Goal: Task Accomplishment & Management: Use online tool/utility

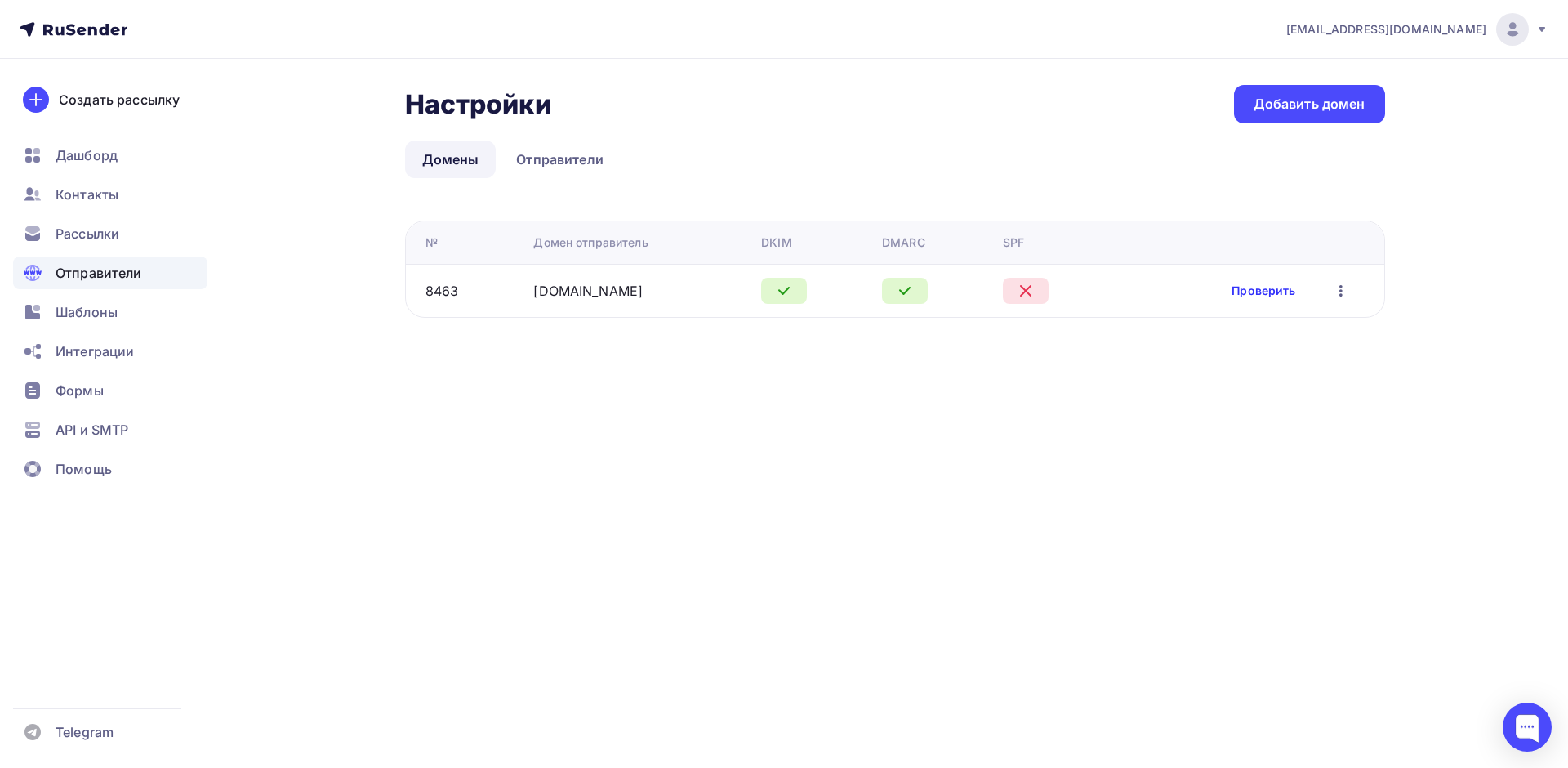
click at [1281, 295] on link "Проверить" at bounding box center [1263, 290] width 64 height 16
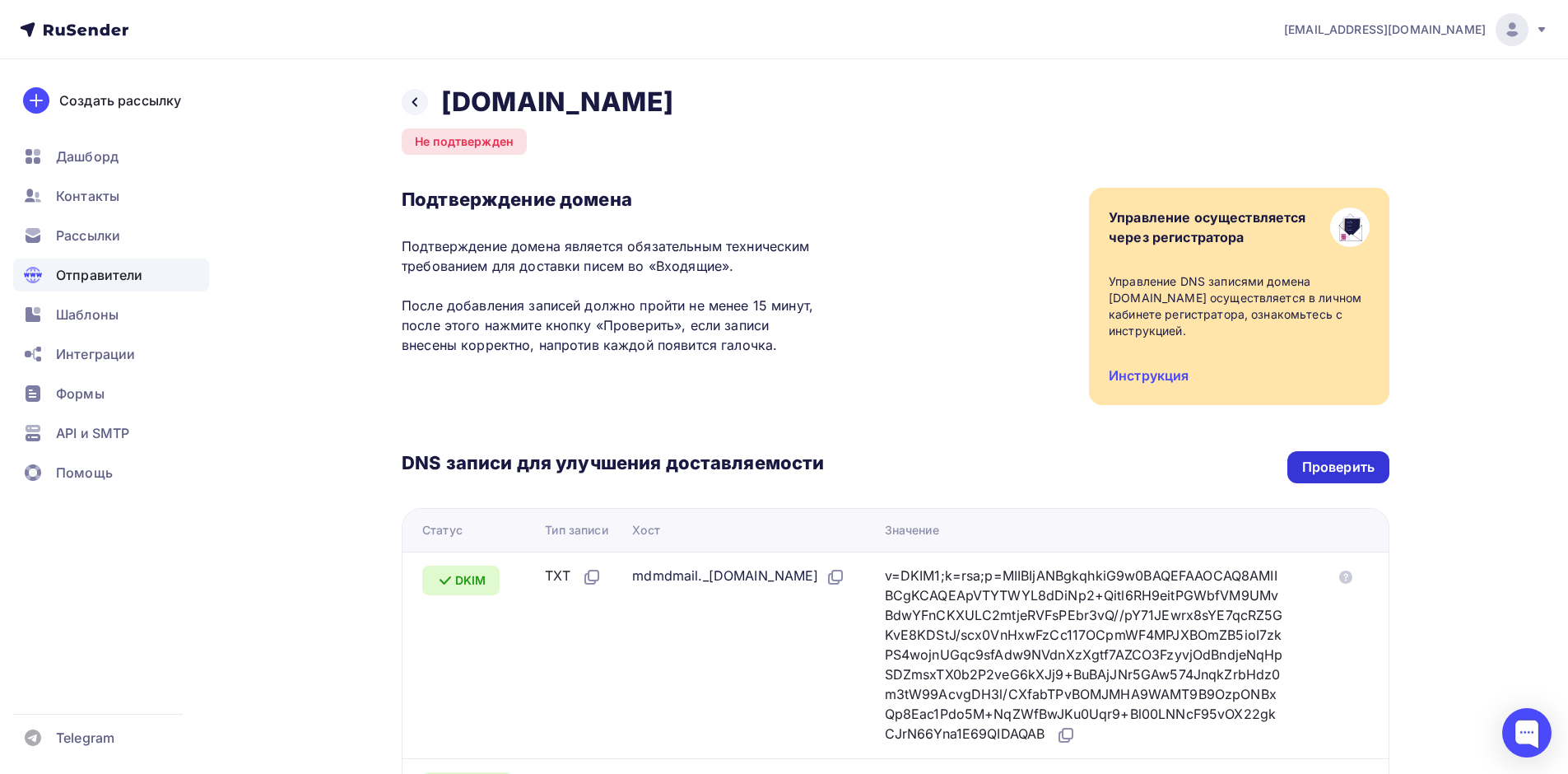
click at [1353, 458] on div "Проверить" at bounding box center [1338, 468] width 72 height 19
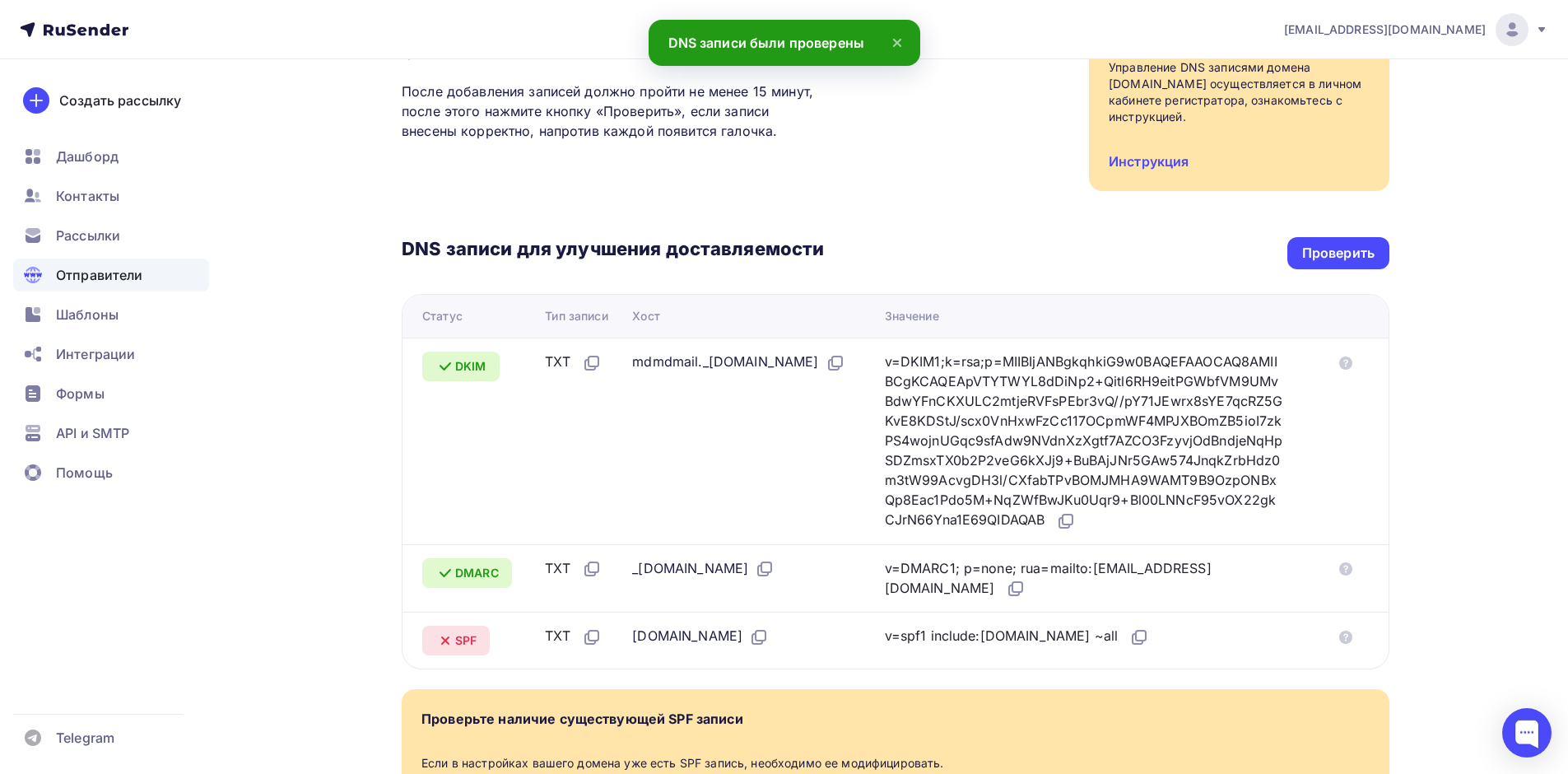
scroll to position [297, 0]
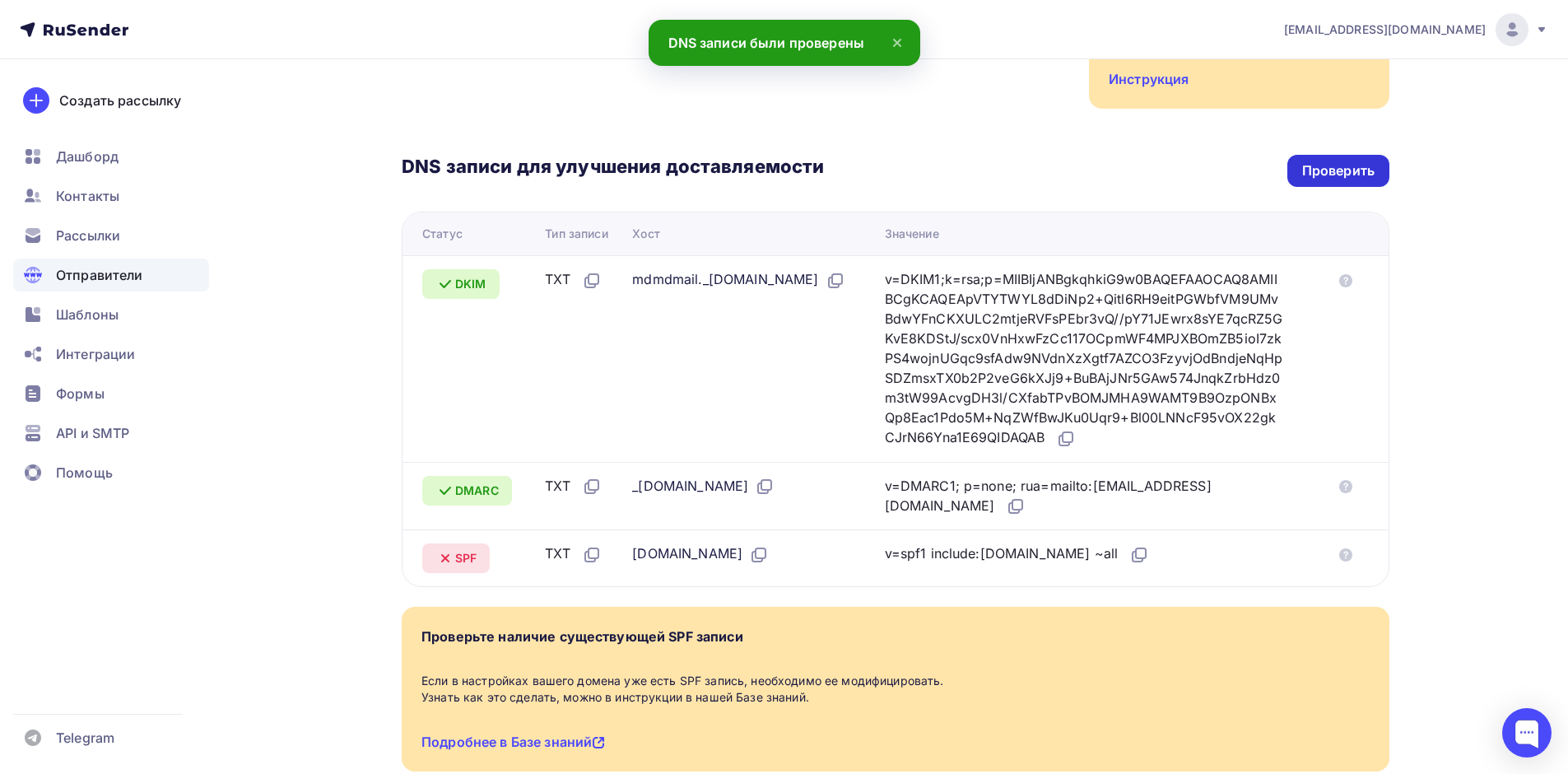
click at [1327, 161] on div "Проверить" at bounding box center [1338, 171] width 72 height 19
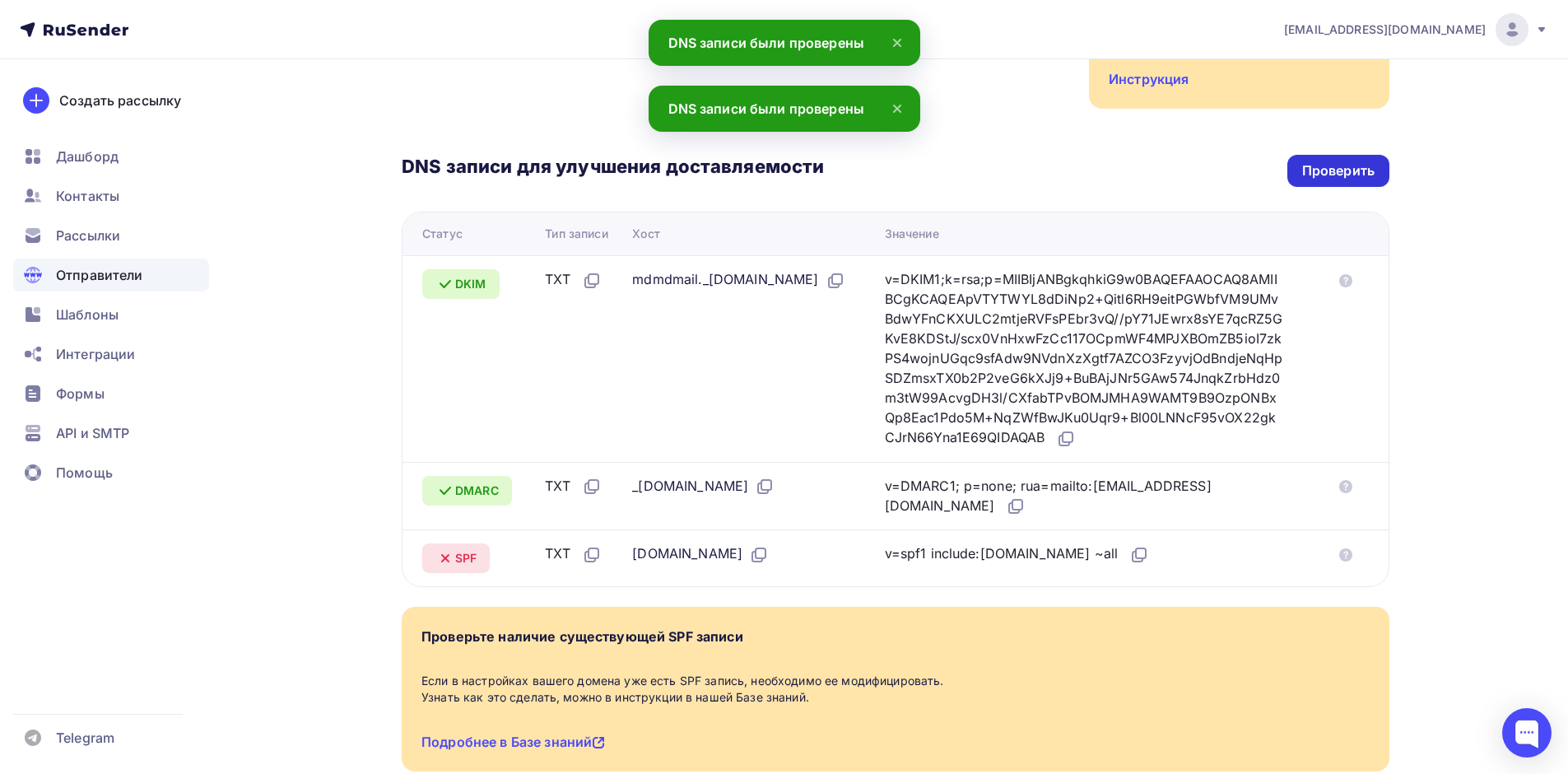
click at [1327, 161] on div "Проверить" at bounding box center [1338, 171] width 72 height 19
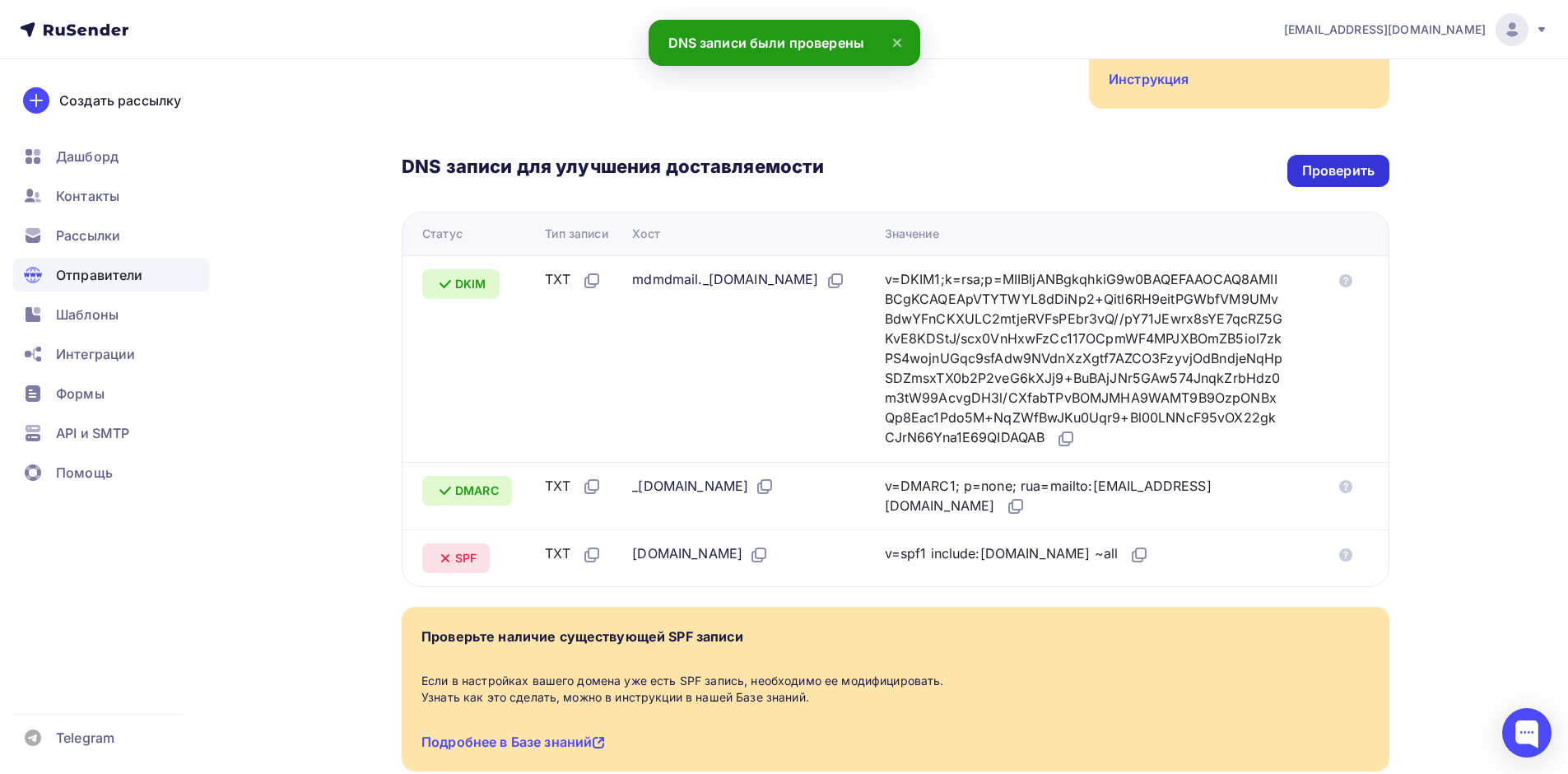
click at [1327, 161] on div "Проверить" at bounding box center [1338, 171] width 72 height 19
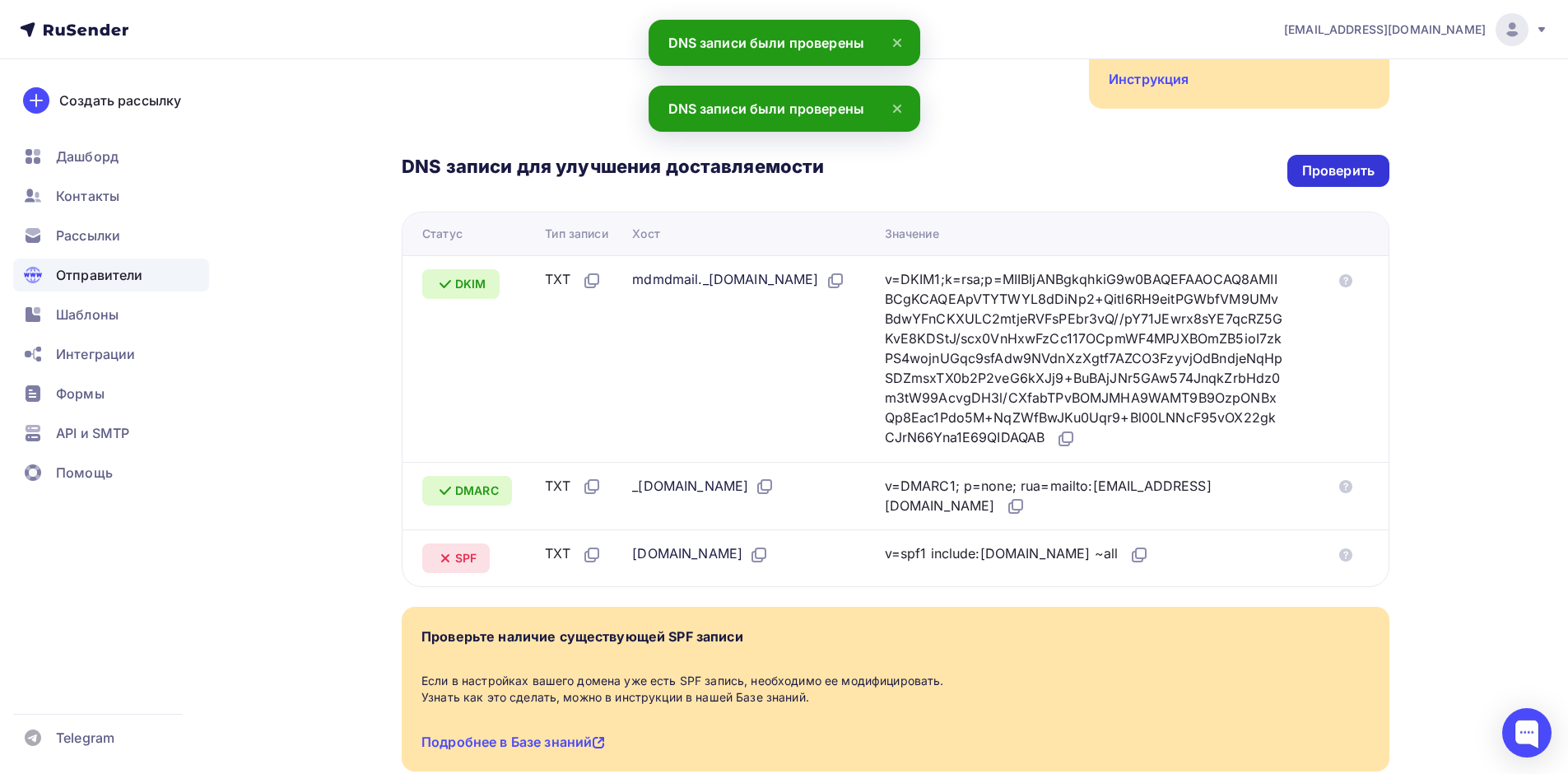
click at [1327, 161] on div "Проверить" at bounding box center [1338, 171] width 72 height 19
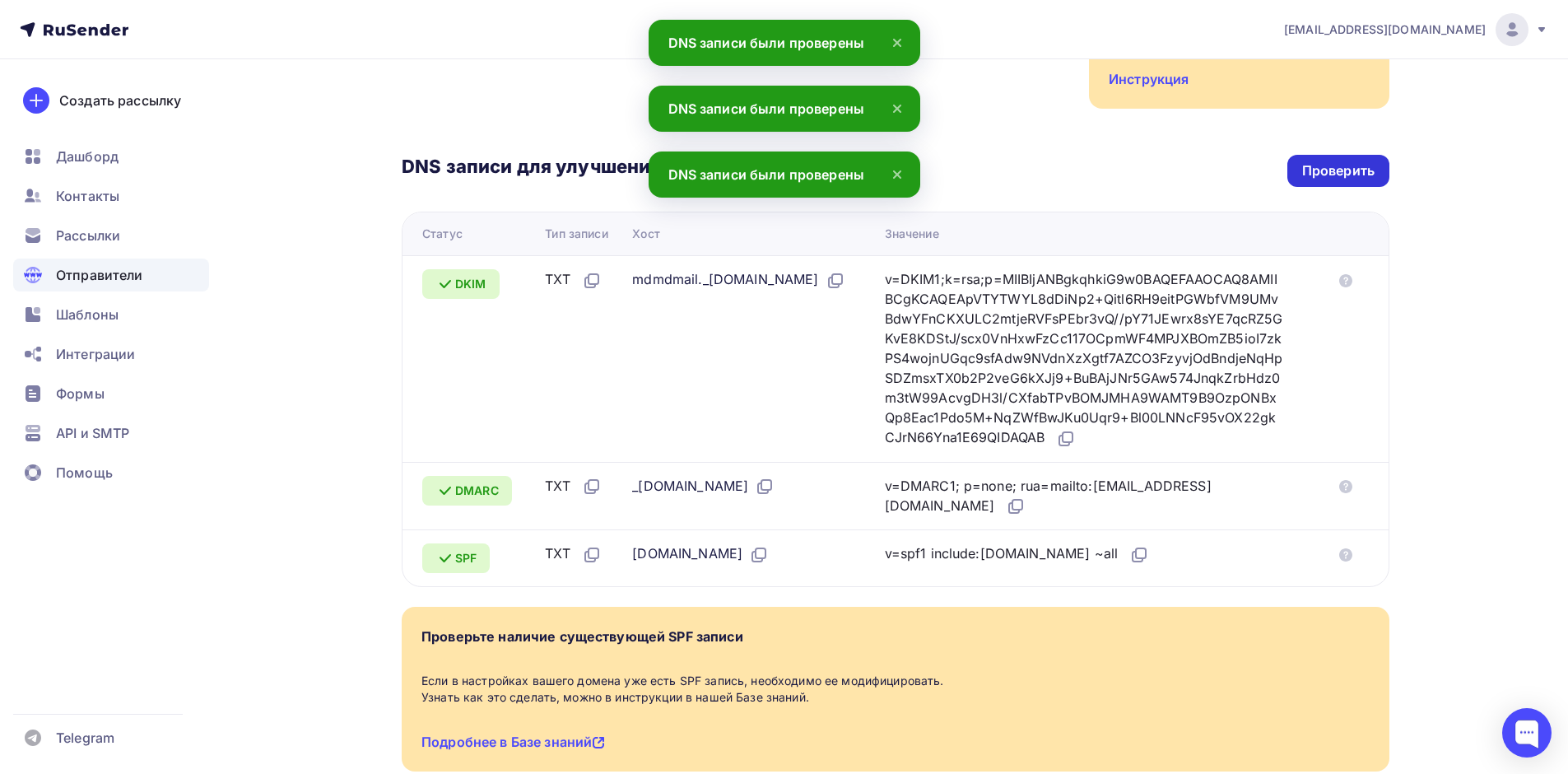
click at [1325, 161] on div "Проверить" at bounding box center [1338, 171] width 72 height 19
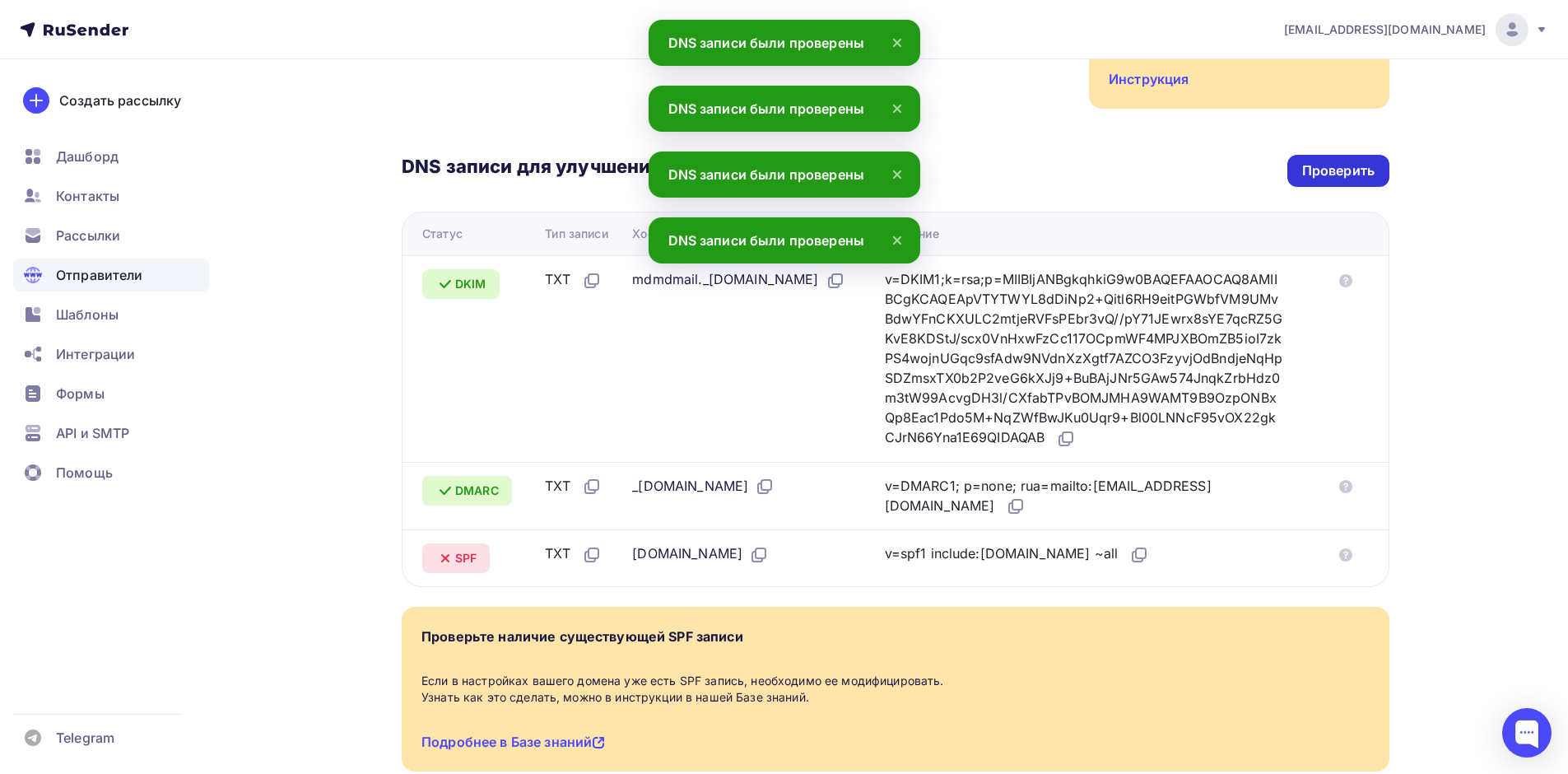
click at [1323, 161] on div "Проверить" at bounding box center [1338, 171] width 72 height 19
click at [1322, 161] on div "Проверить" at bounding box center [1338, 171] width 72 height 19
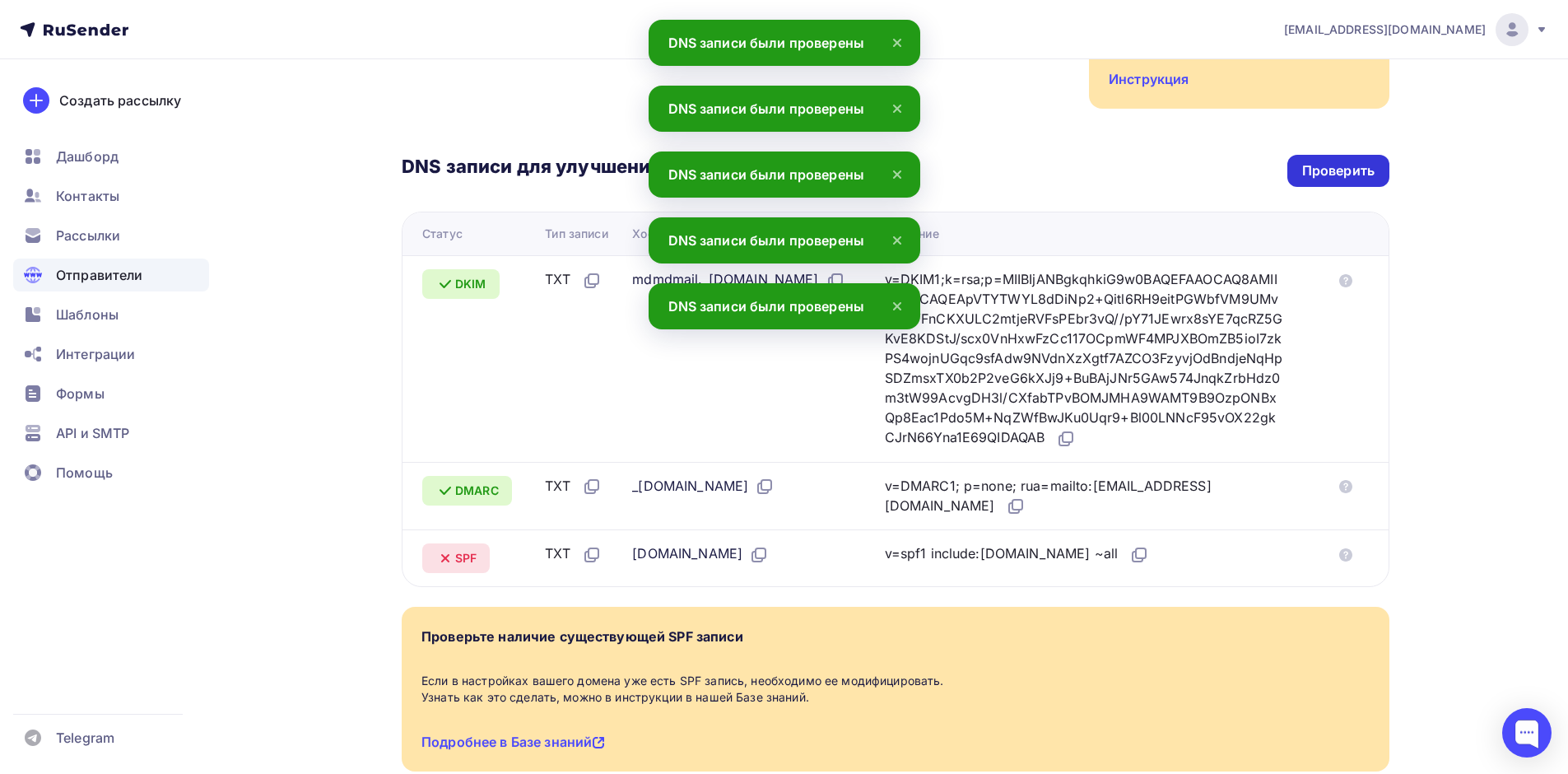
click at [1322, 161] on div "Проверить" at bounding box center [1338, 171] width 72 height 19
click at [1320, 161] on div "Проверить" at bounding box center [1338, 171] width 72 height 19
click at [1318, 161] on div "Проверить" at bounding box center [1338, 171] width 72 height 19
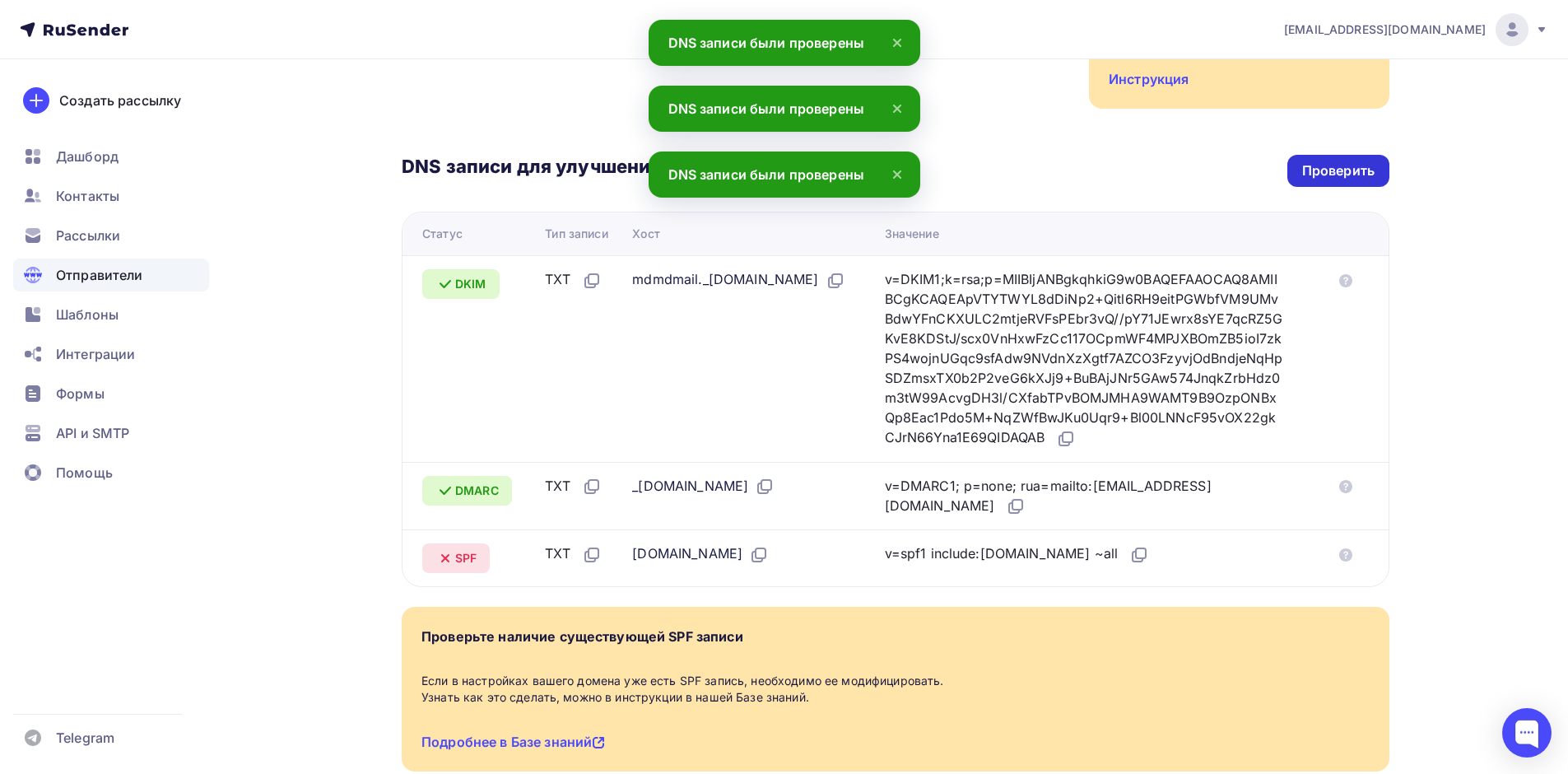
click at [1311, 164] on div "Проверить" at bounding box center [1339, 171] width 102 height 32
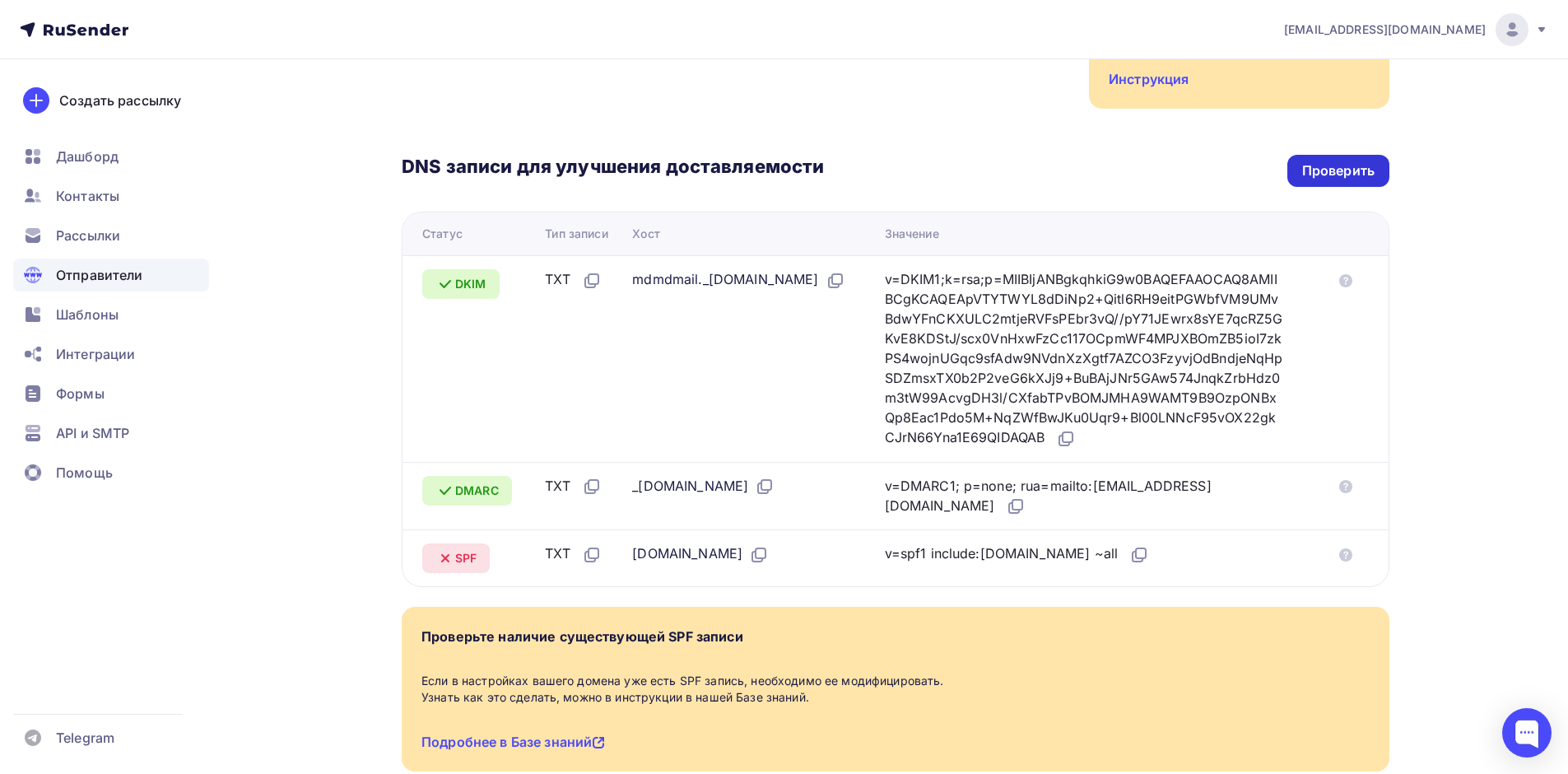
click at [1353, 161] on div "Проверить" at bounding box center [1338, 171] width 72 height 19
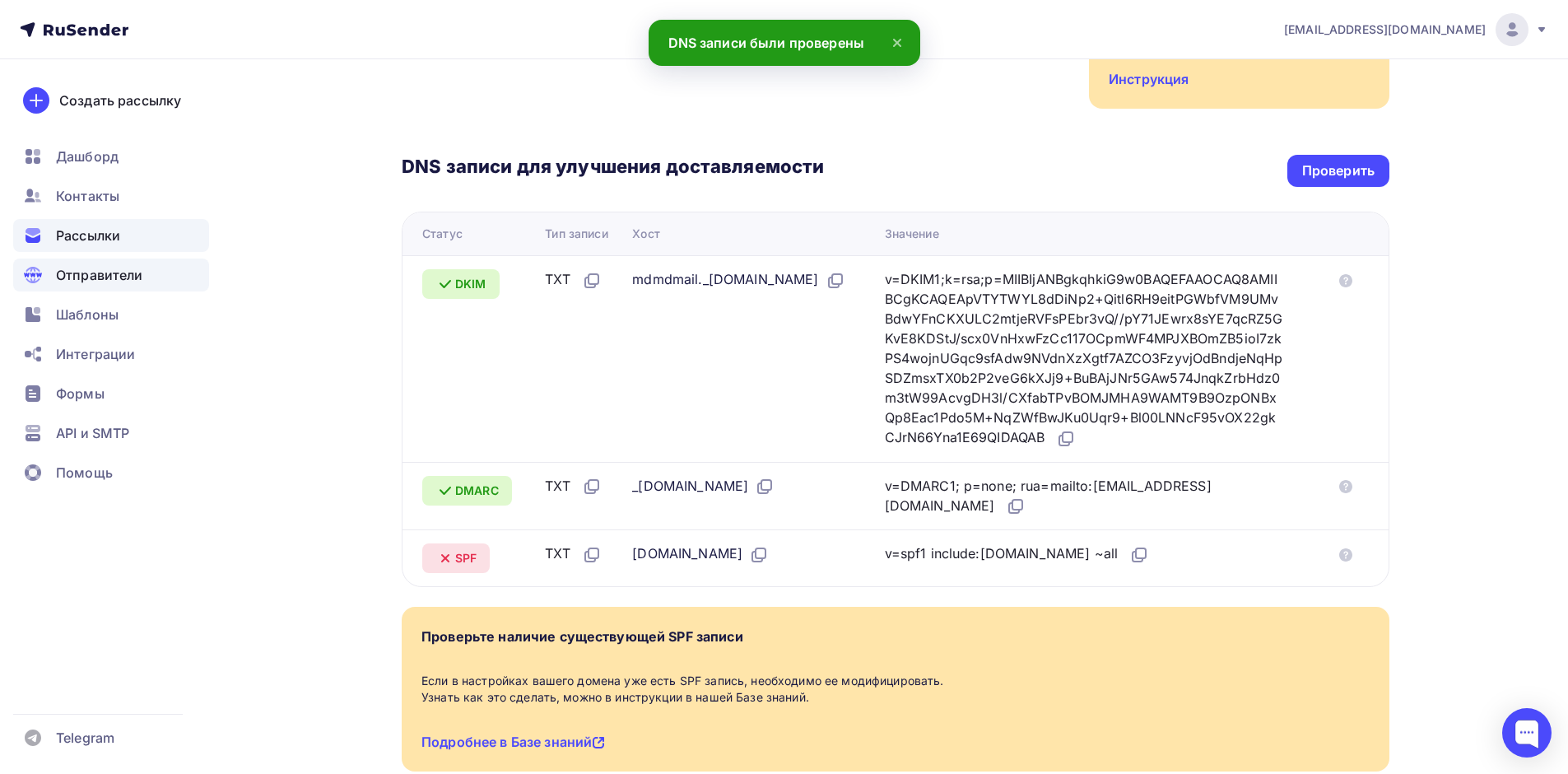
click at [59, 228] on span "Рассылки" at bounding box center [88, 235] width 64 height 20
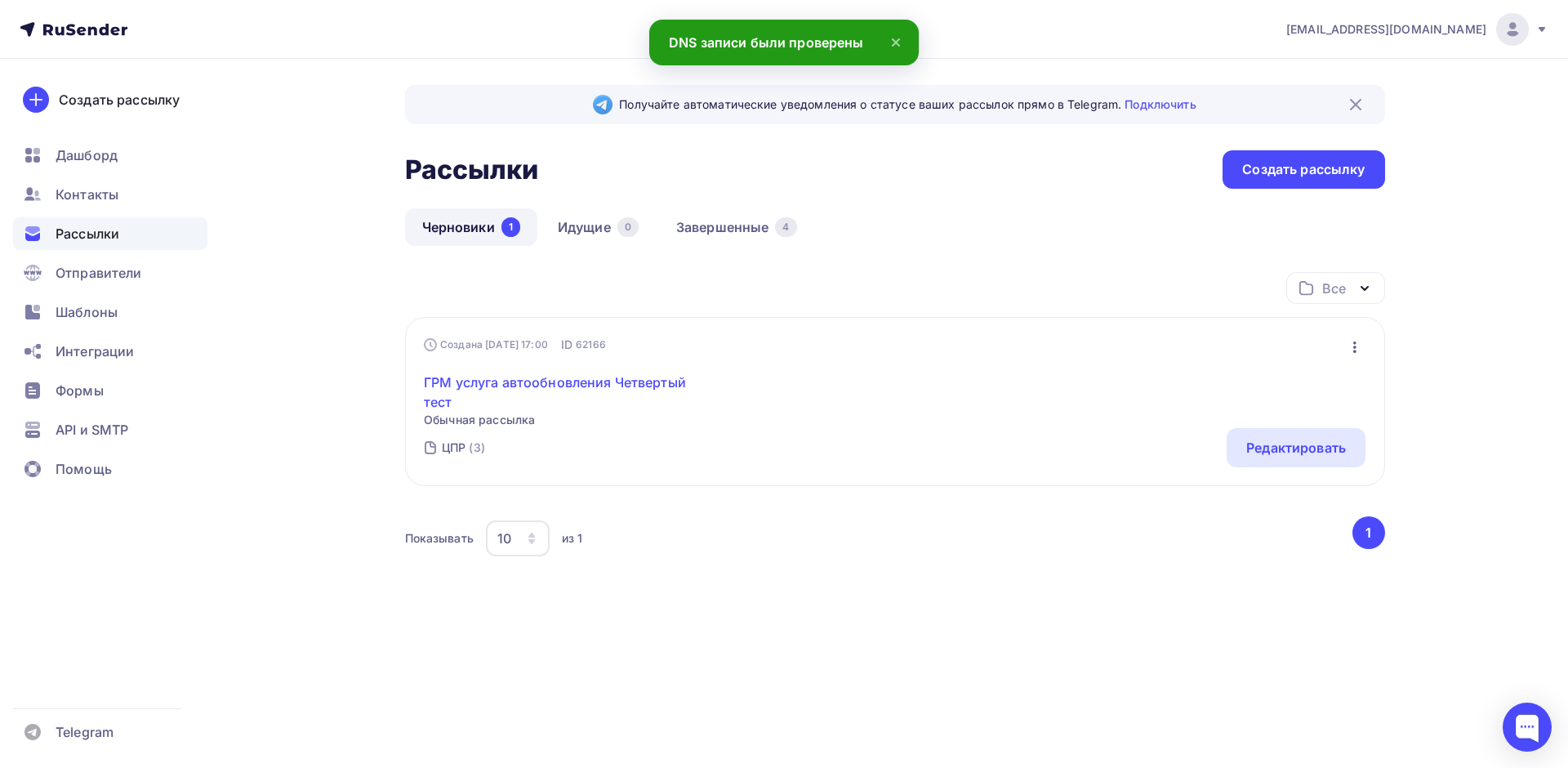
click at [612, 379] on link "ГРМ услуга автообновления Четвертый тест" at bounding box center [564, 392] width 280 height 40
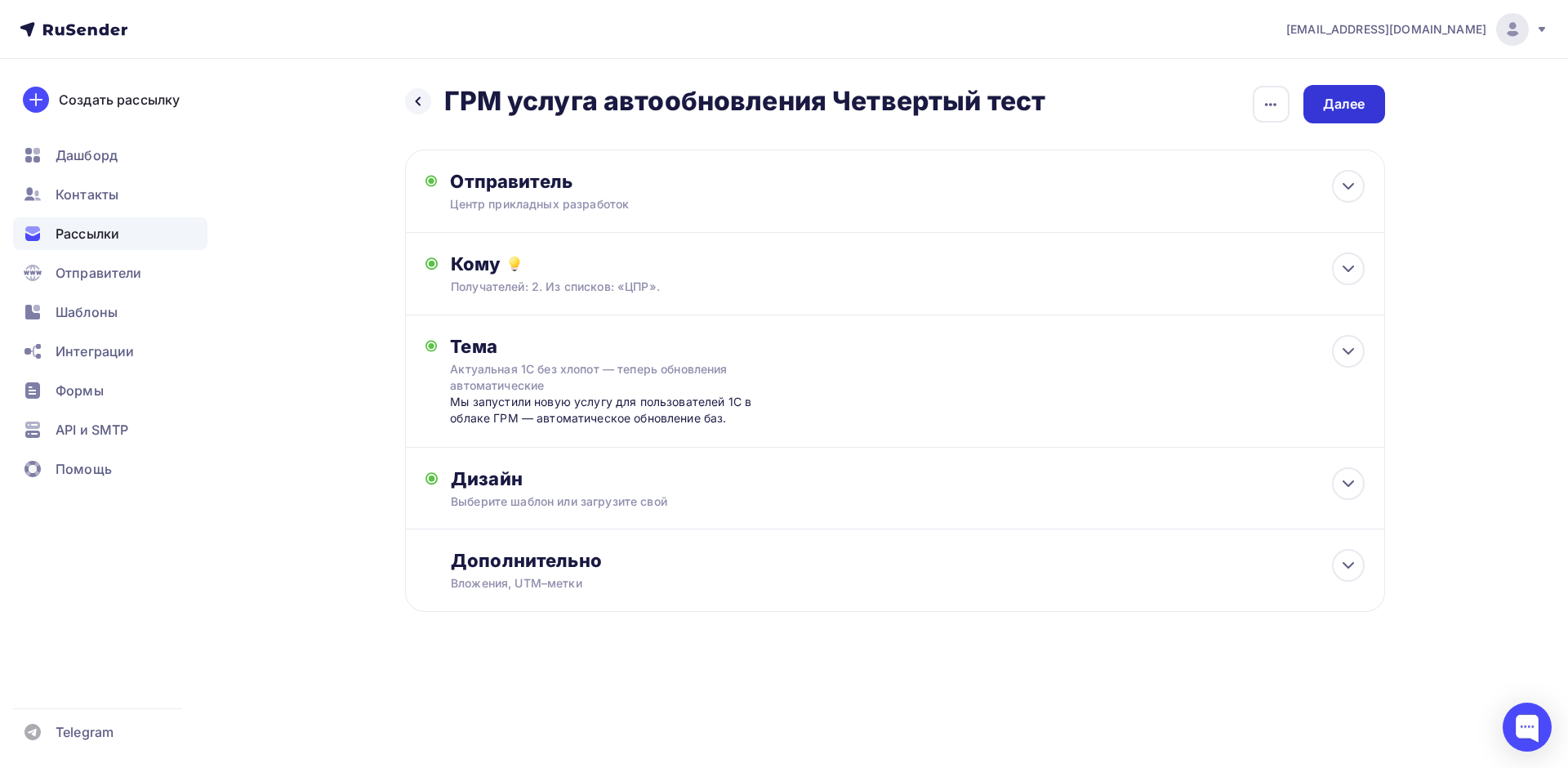
click at [1338, 111] on div "Далее" at bounding box center [1343, 104] width 82 height 39
